Goal: Obtain resource: Download file/media

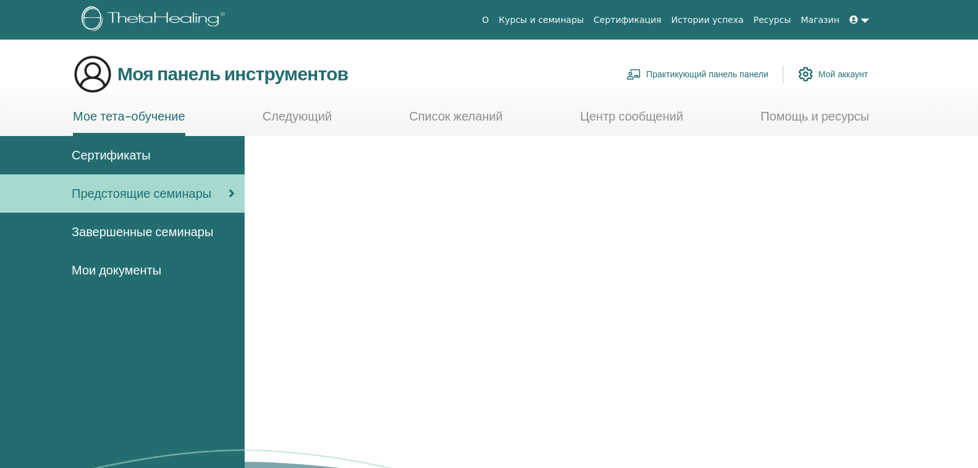
click at [125, 278] on font "Мои документы" at bounding box center [117, 270] width 90 height 16
click at [128, 278] on font "Мои документы" at bounding box center [117, 270] width 90 height 16
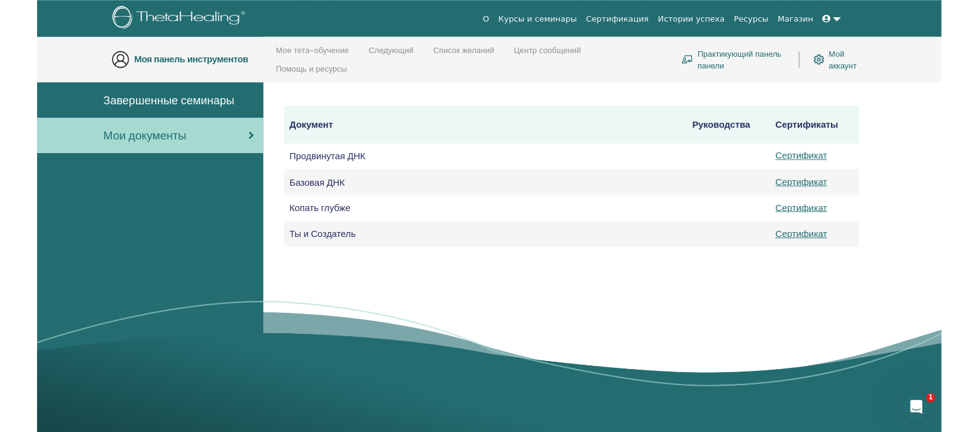
scroll to position [235, 0]
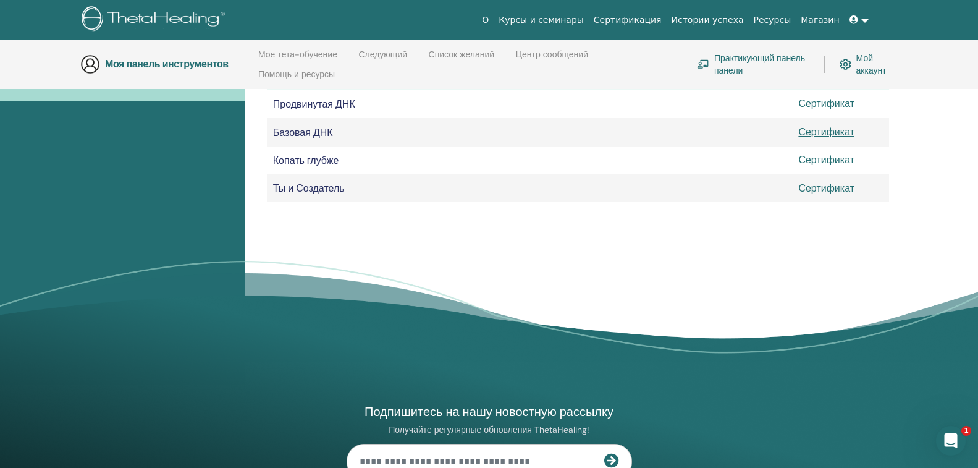
click at [828, 195] on font "Сертификат" at bounding box center [826, 188] width 56 height 13
